Goal: Find specific page/section: Find specific page/section

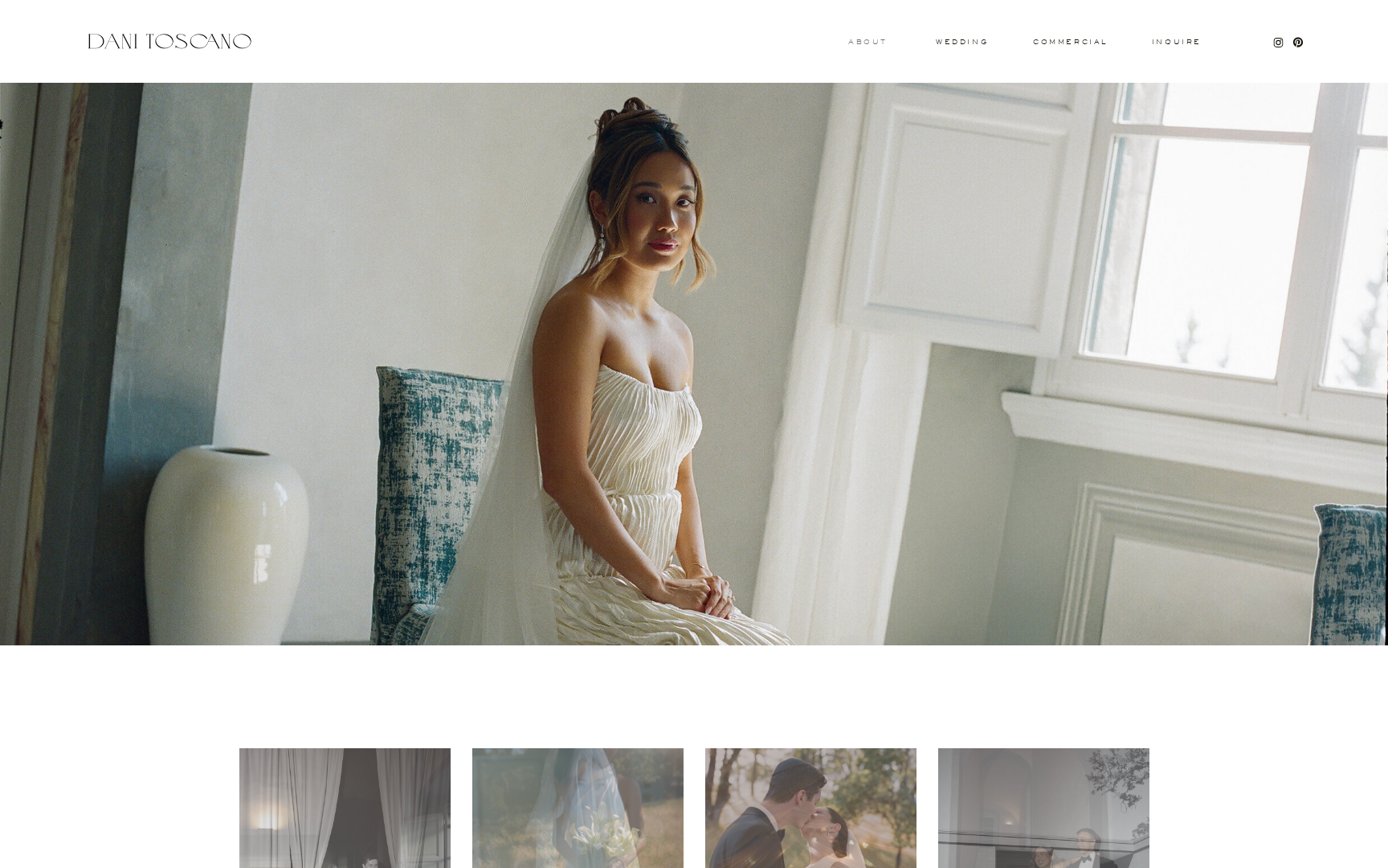
click at [856, 43] on h3 "About" at bounding box center [866, 41] width 36 height 6
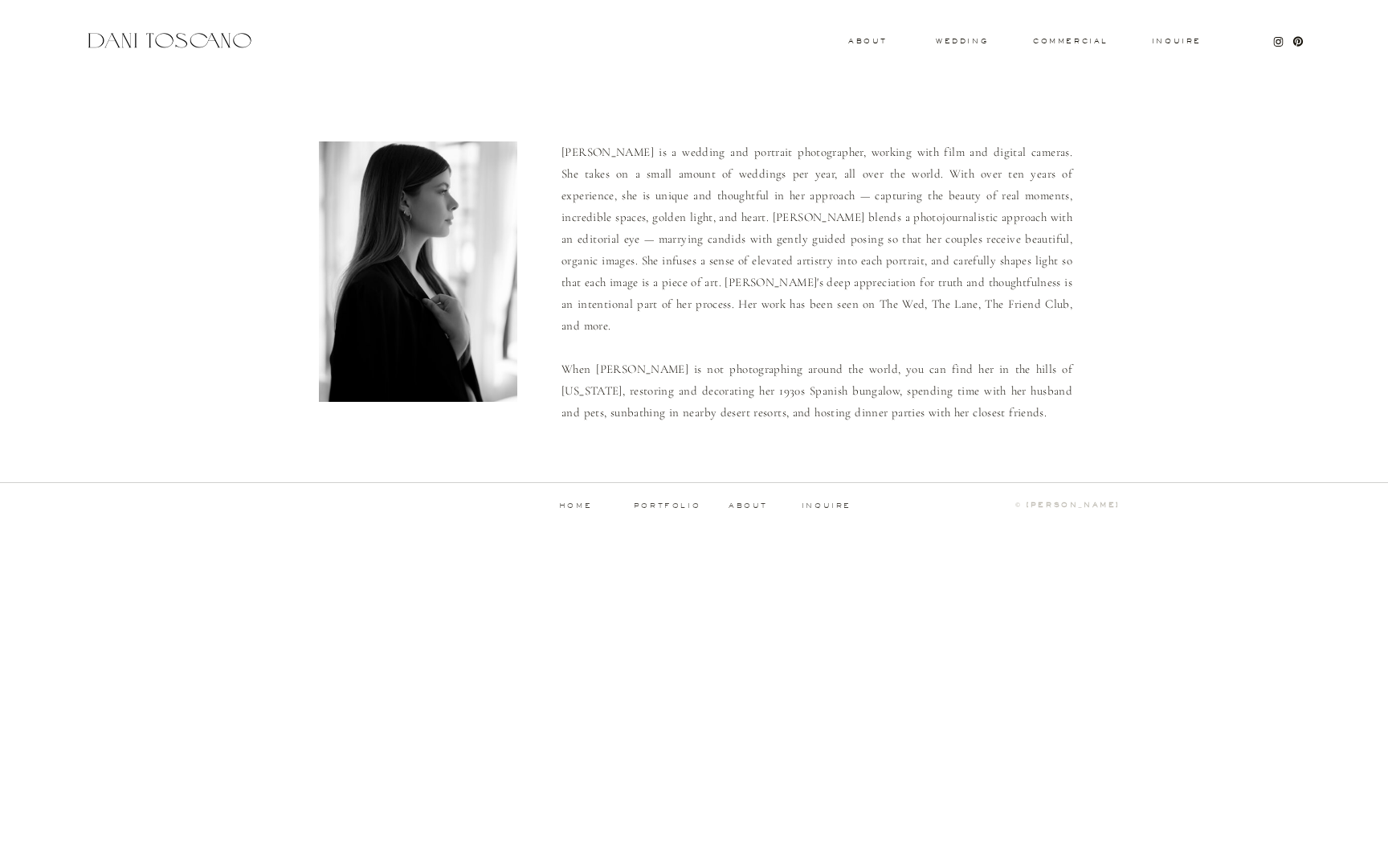
click at [976, 36] on div "Inquire commercial wedding About Dani is a wedding and portrait photographer, w…" at bounding box center [694, 271] width 1388 height 542
click at [976, 38] on h3 "wedding" at bounding box center [962, 40] width 53 height 6
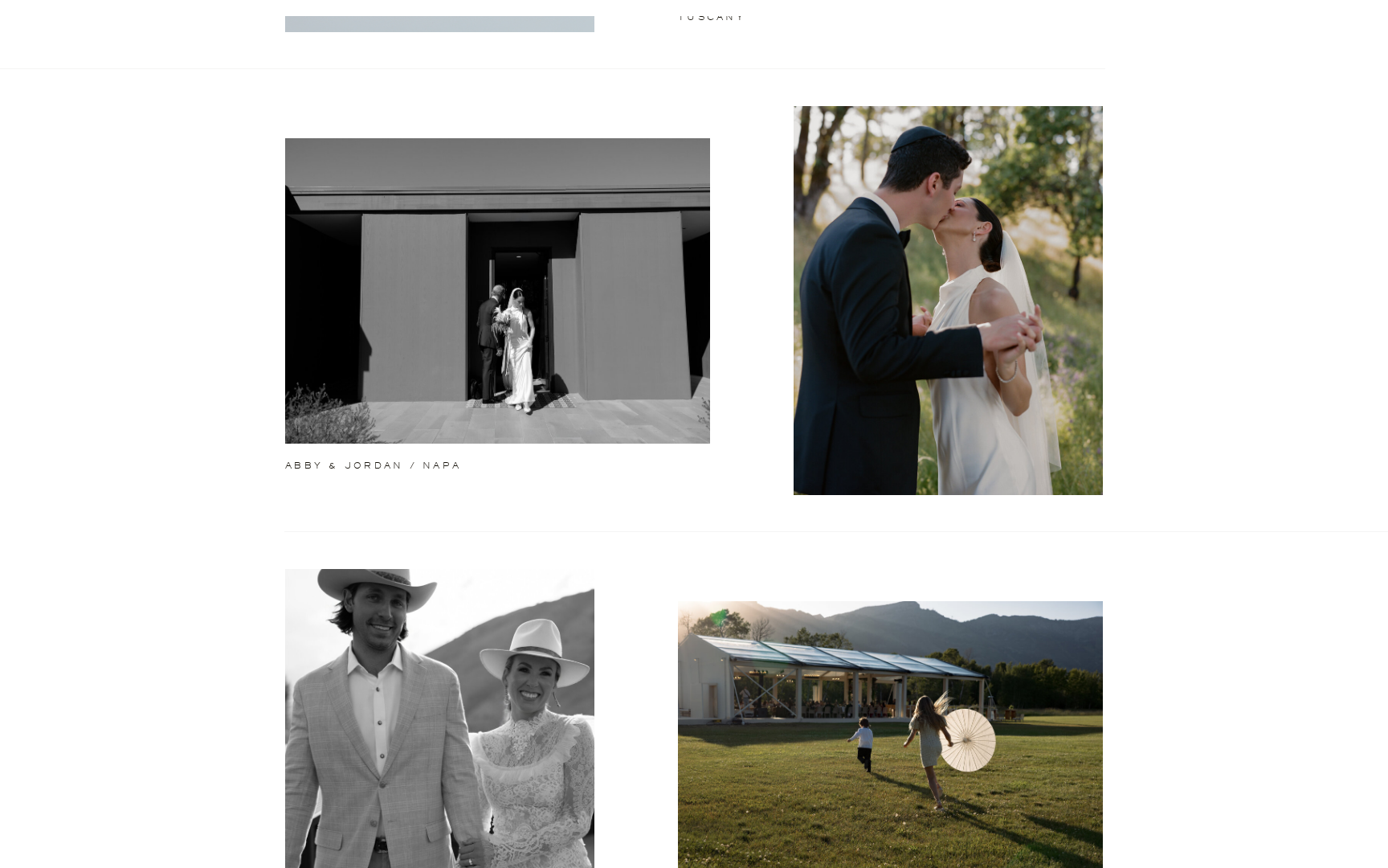
scroll to position [772, 0]
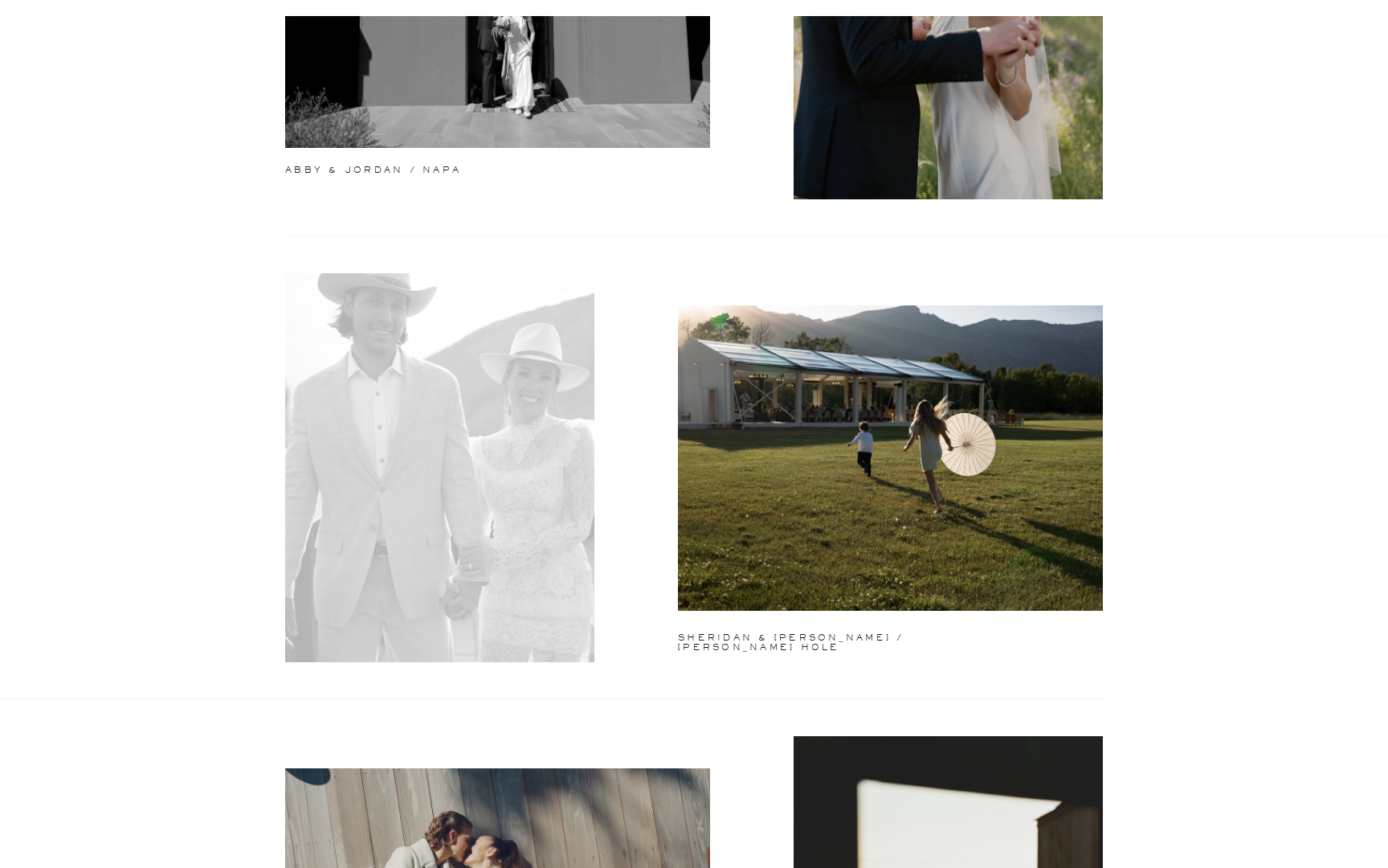
click at [442, 379] on div at bounding box center [440, 468] width 309 height 389
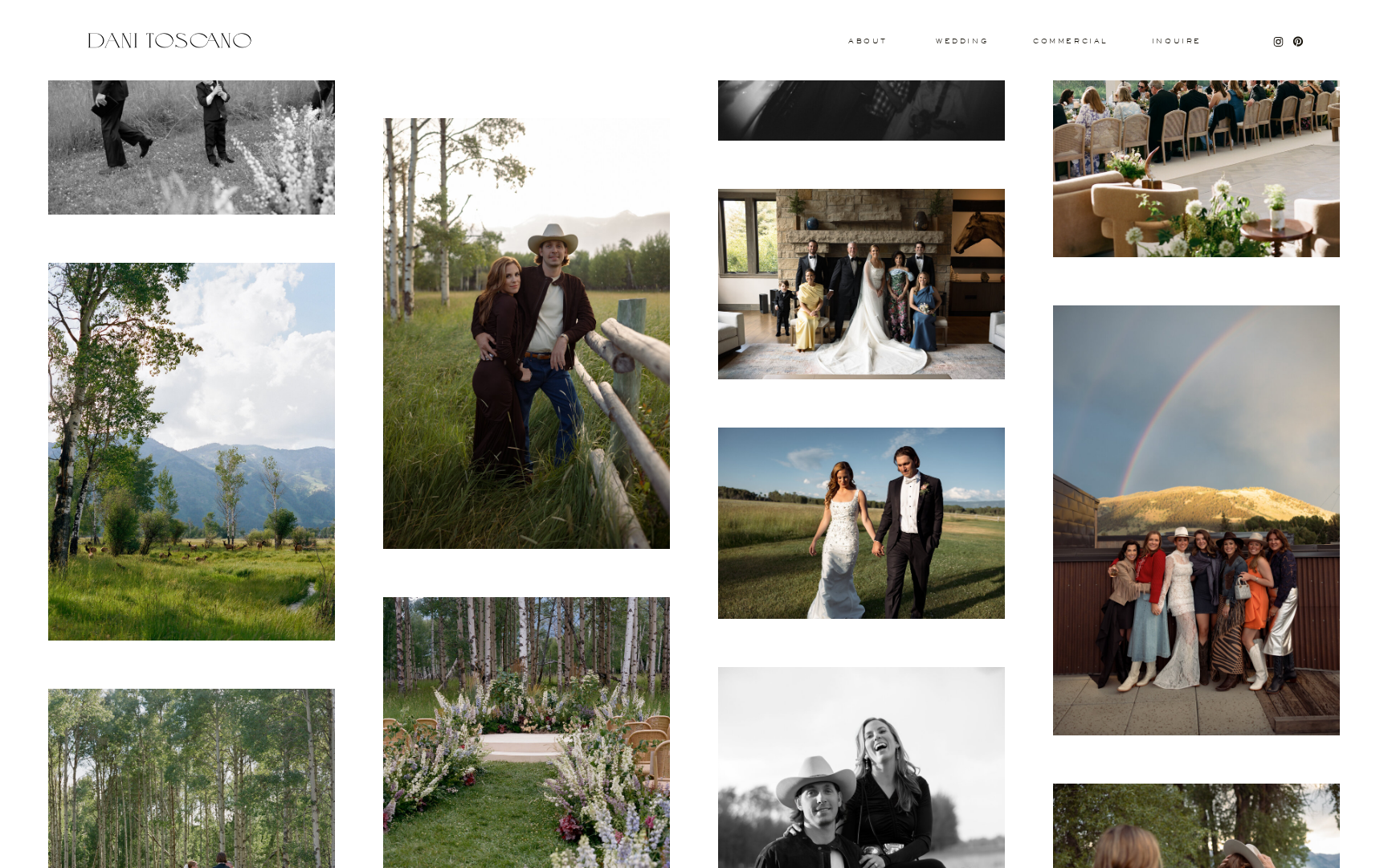
scroll to position [4624, 0]
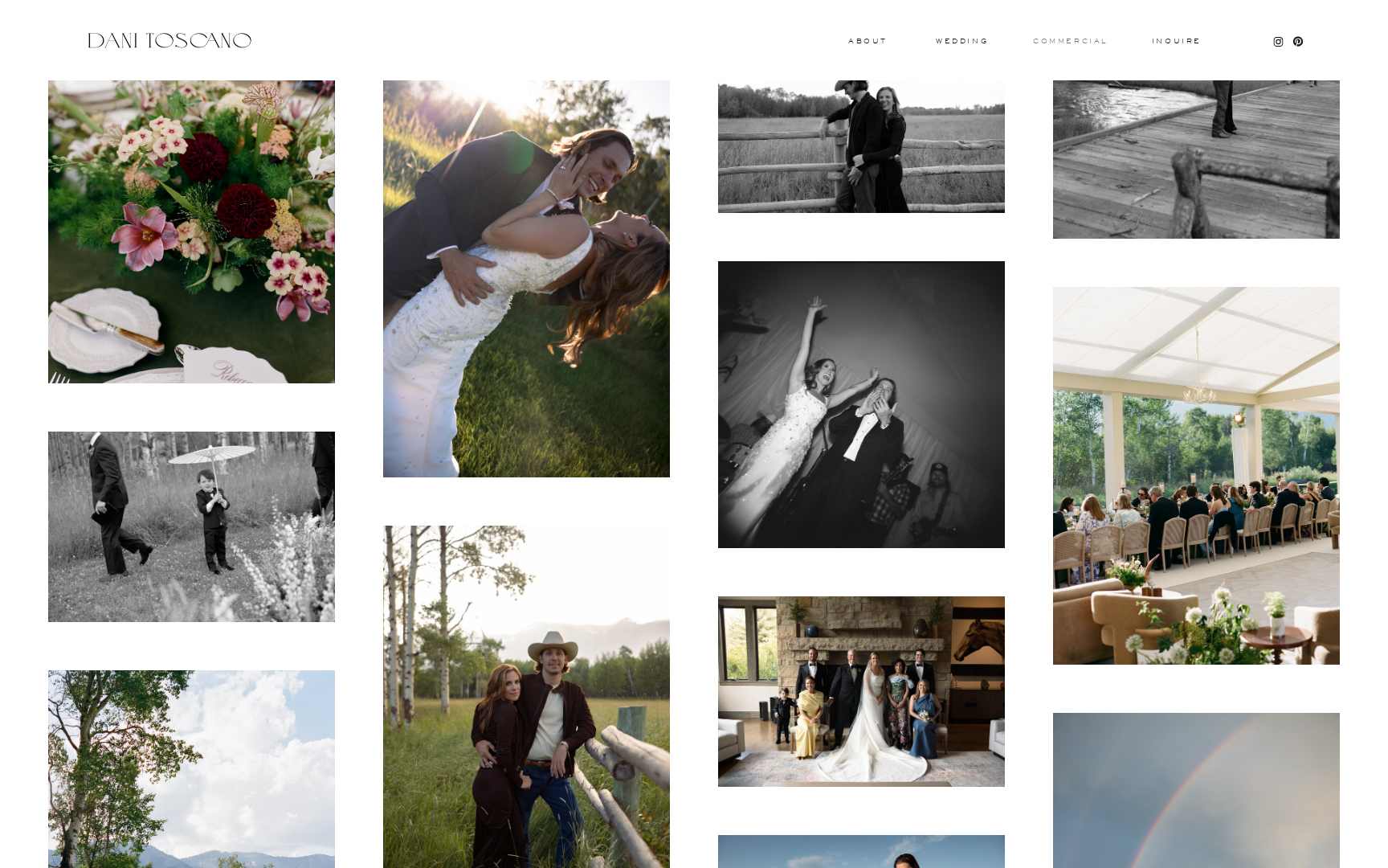
click at [1064, 41] on h3 "commercial" at bounding box center [1069, 41] width 74 height 6
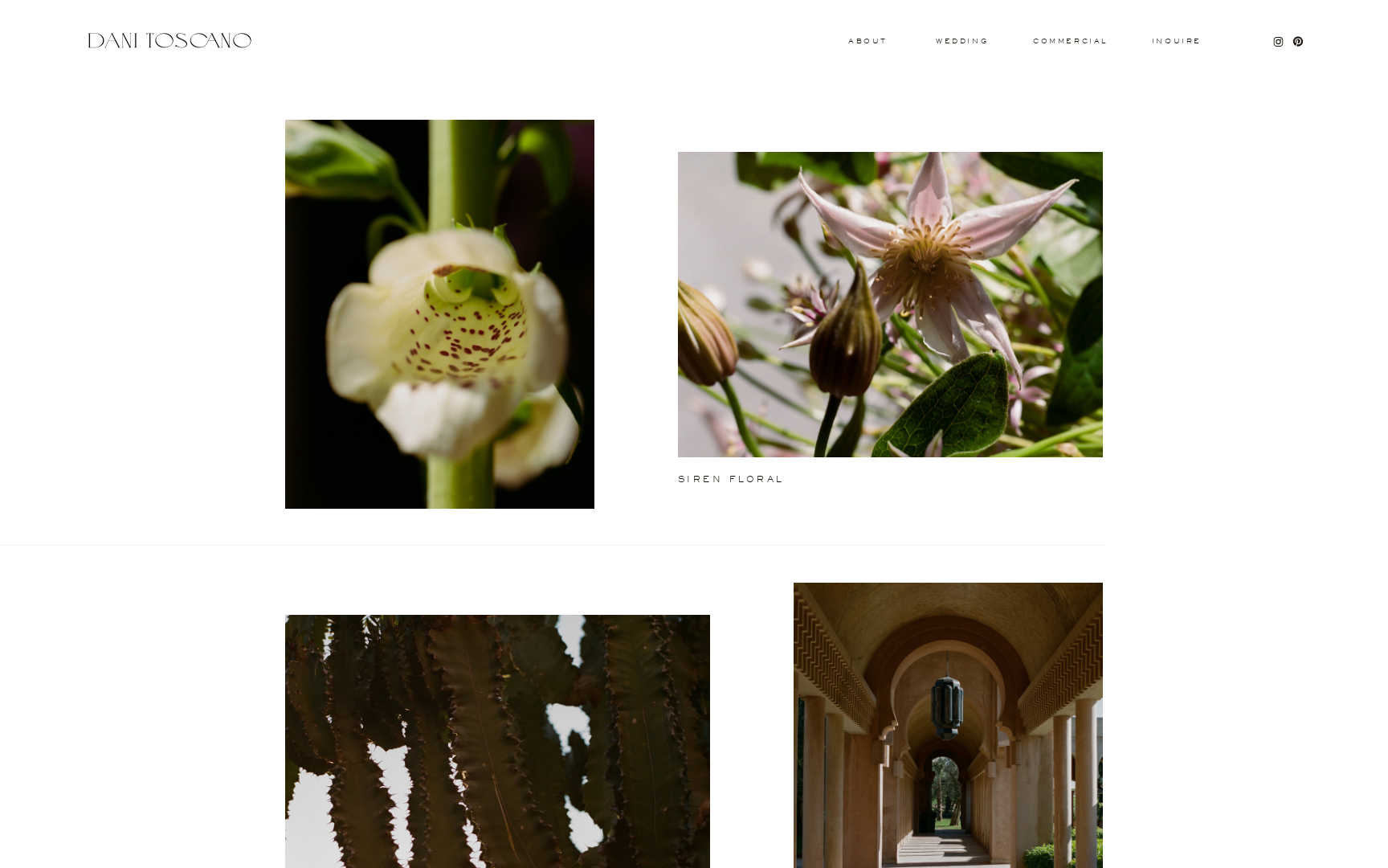
click at [1179, 39] on h3 "Inquire" at bounding box center [1177, 42] width 52 height 8
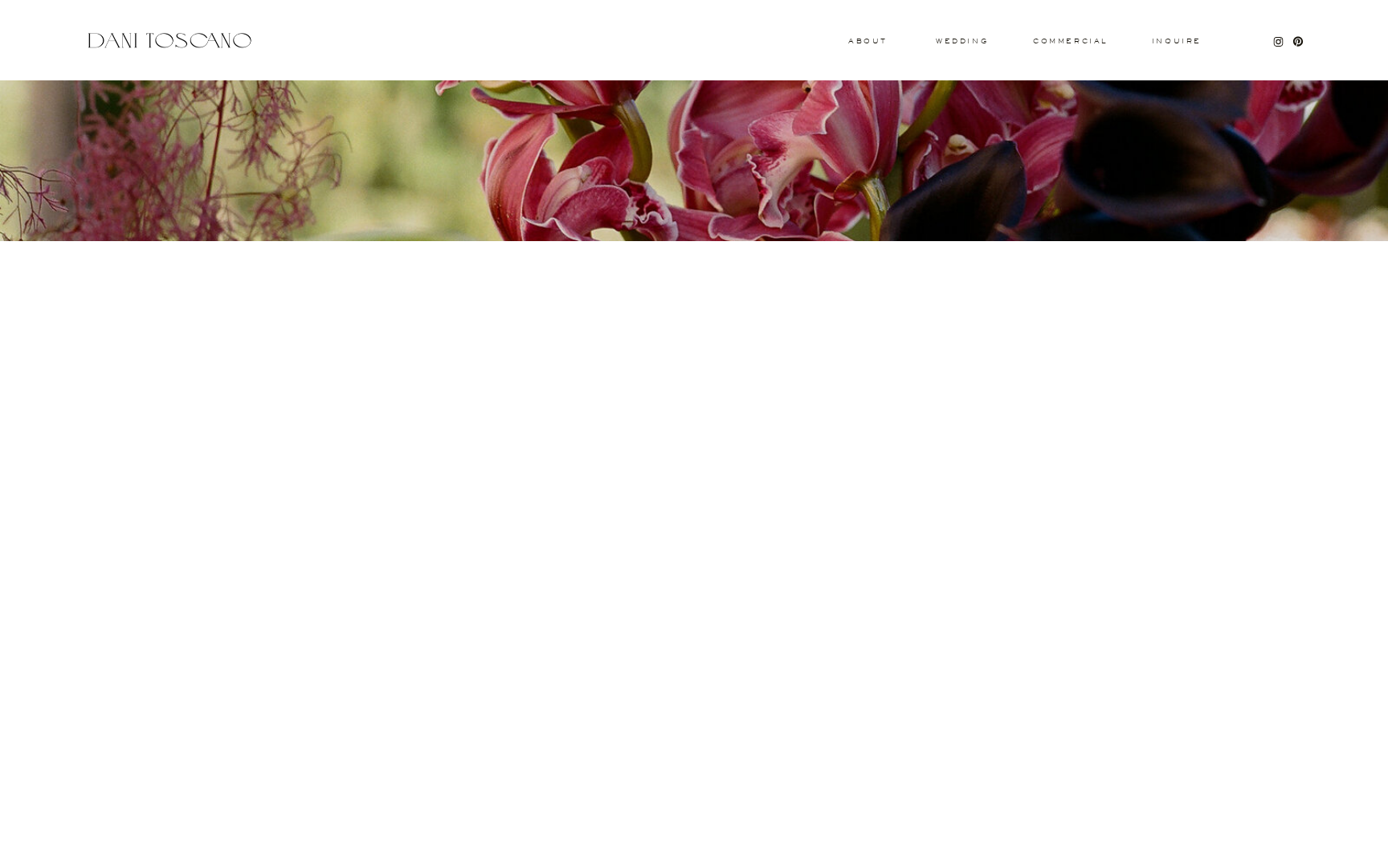
click at [218, 40] on div at bounding box center [169, 40] width 171 height 22
